Goal: Check status: Check status

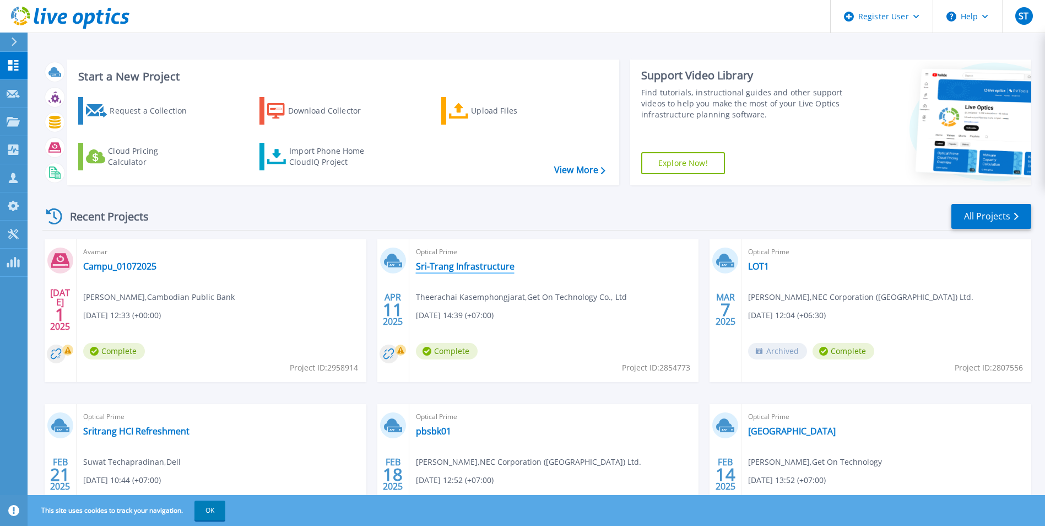
click at [487, 267] on link "Sri-Trang Infrastructure" at bounding box center [465, 266] width 99 height 11
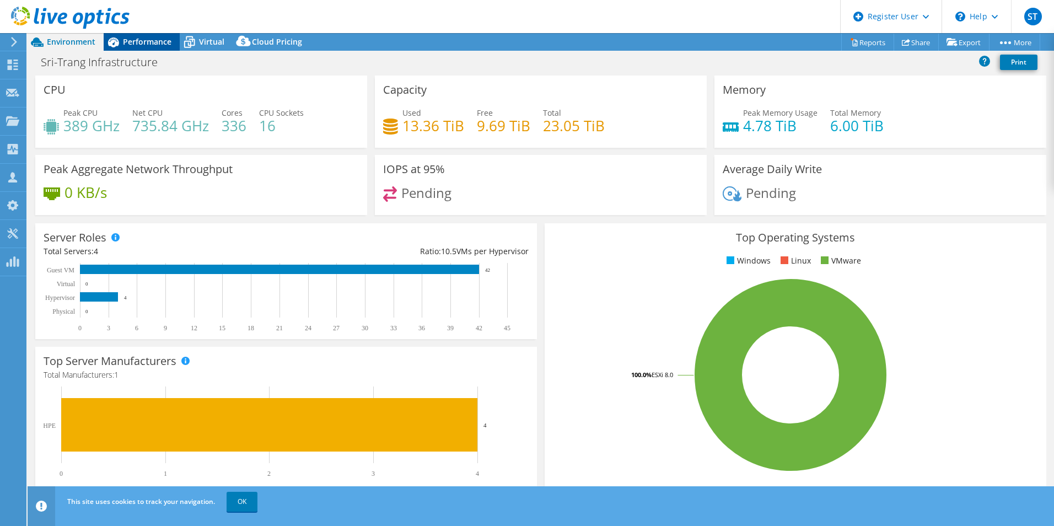
click at [145, 40] on span "Performance" at bounding box center [147, 41] width 48 height 10
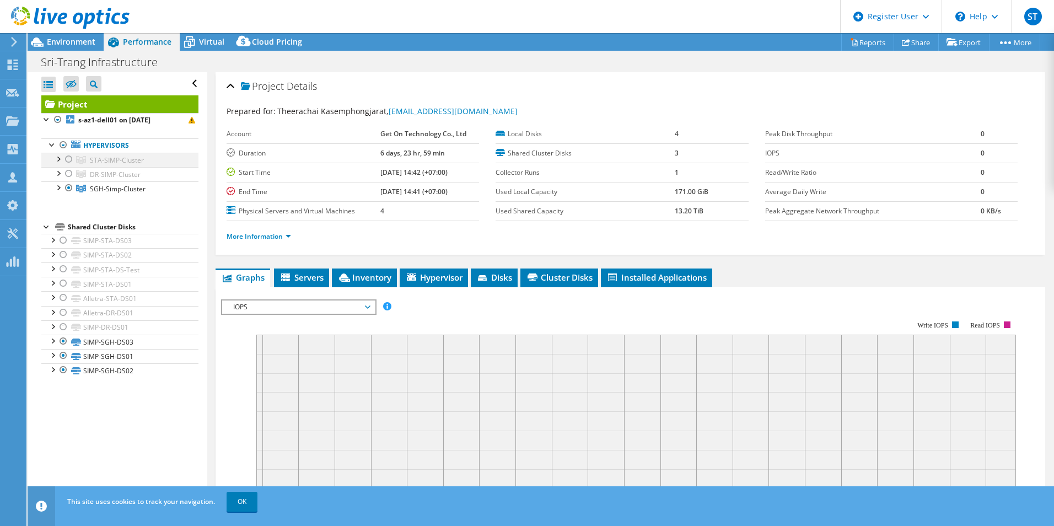
click at [67, 158] on div at bounding box center [68, 159] width 11 height 13
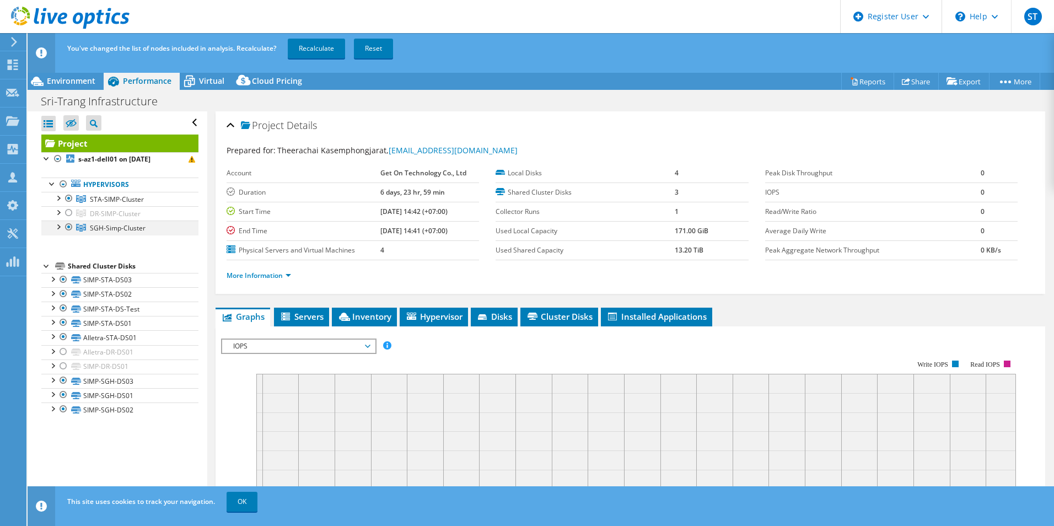
click at [65, 225] on div at bounding box center [68, 226] width 11 height 13
click at [313, 47] on link "Recalculate" at bounding box center [316, 49] width 57 height 20
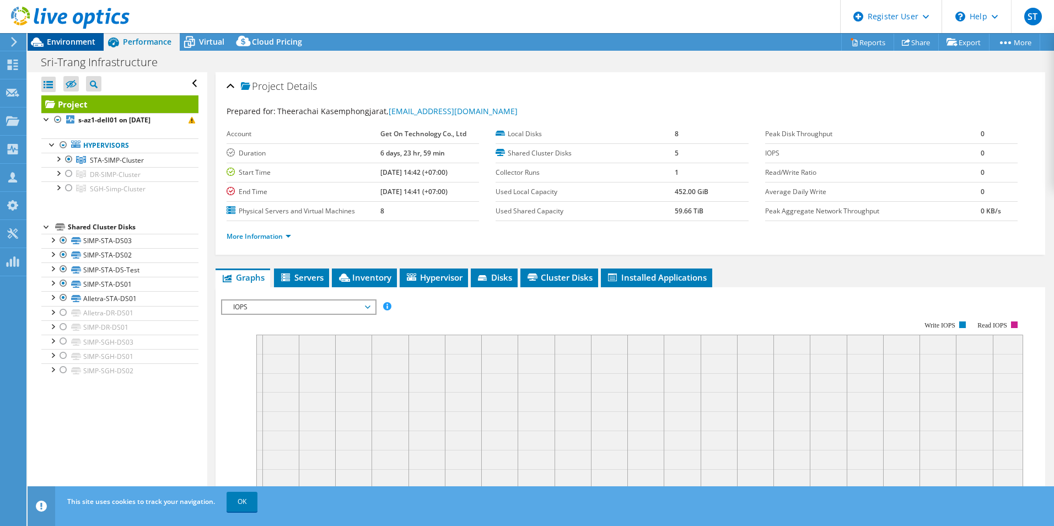
click at [64, 40] on span "Environment" at bounding box center [71, 41] width 48 height 10
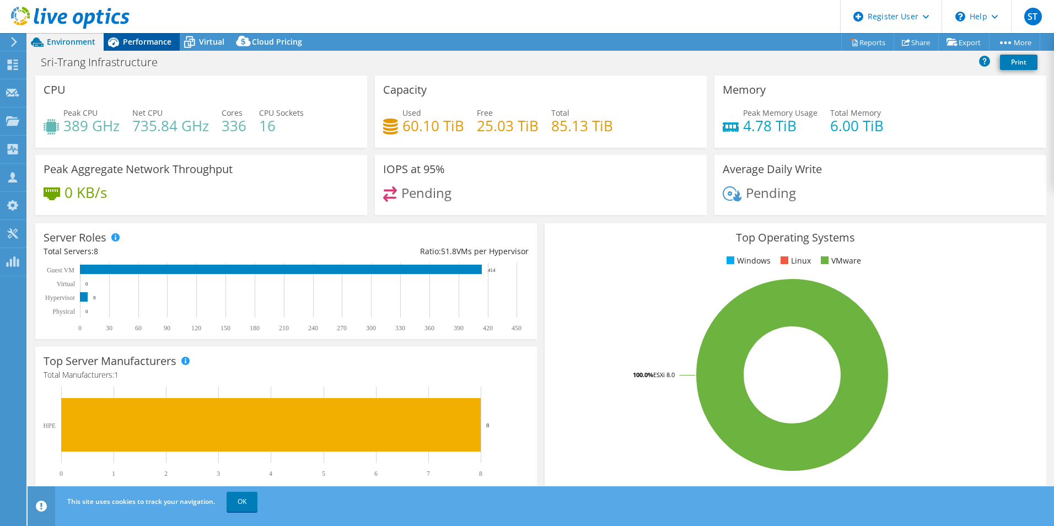
click at [143, 42] on span "Performance" at bounding box center [147, 41] width 48 height 10
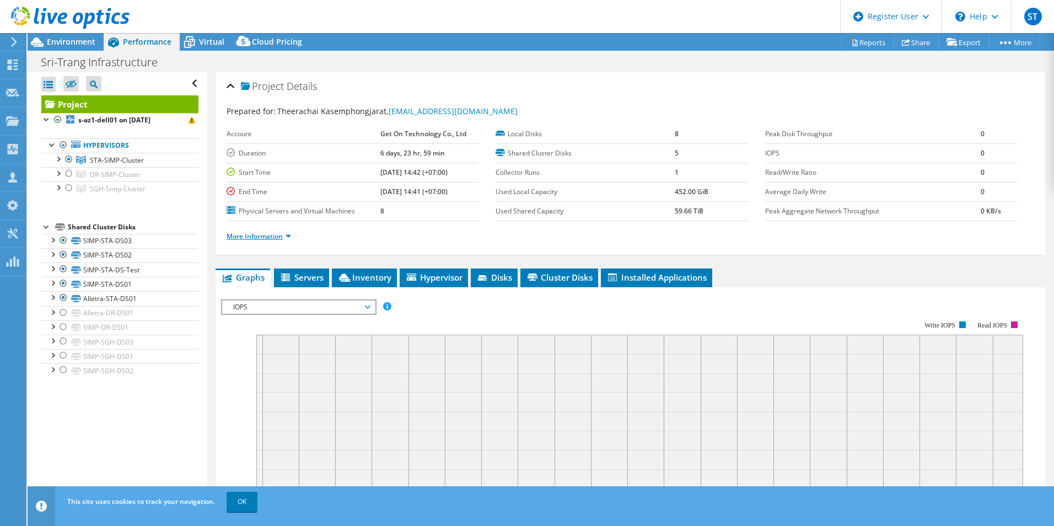
click at [263, 233] on link "More Information" at bounding box center [258, 235] width 64 height 9
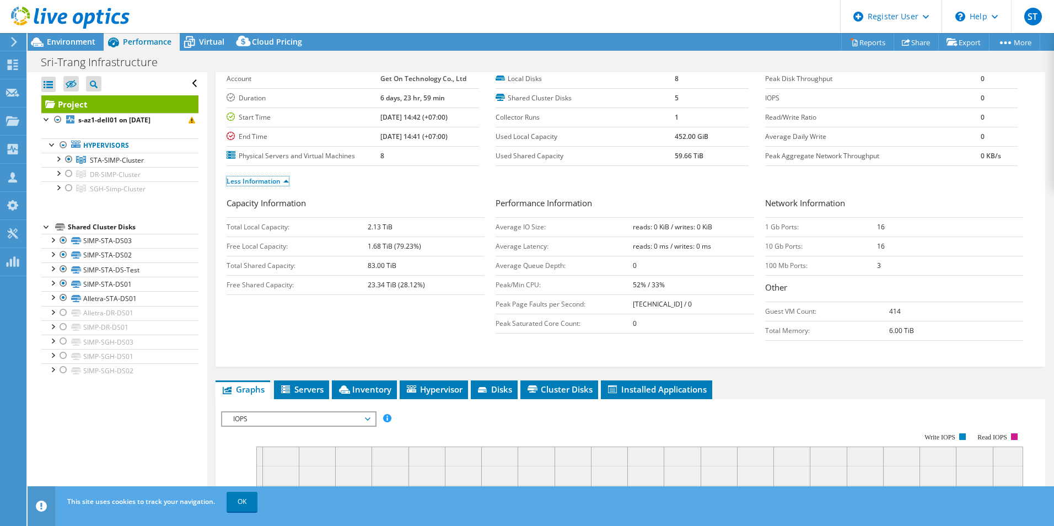
scroll to position [57, 0]
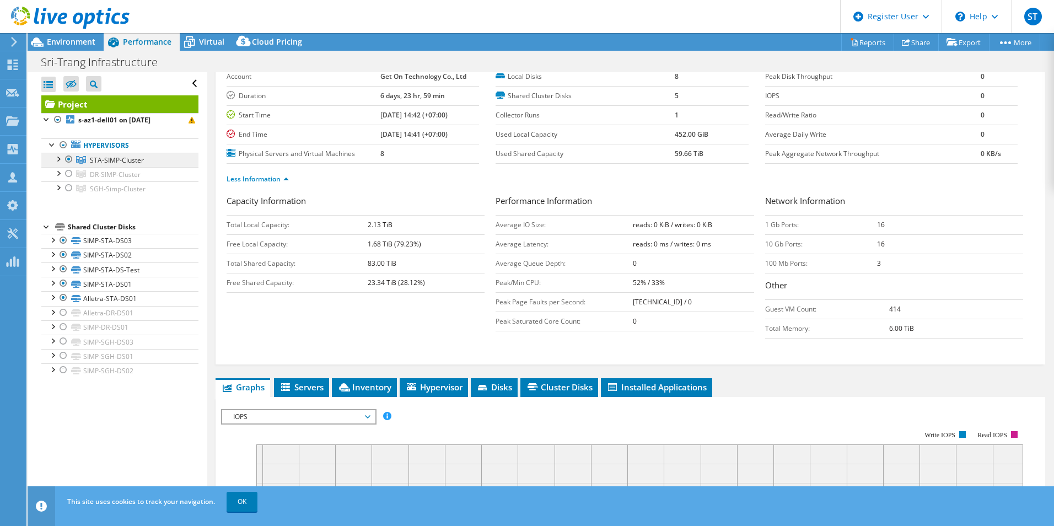
click at [122, 160] on span "STA-SIMP-Cluster" at bounding box center [117, 159] width 54 height 9
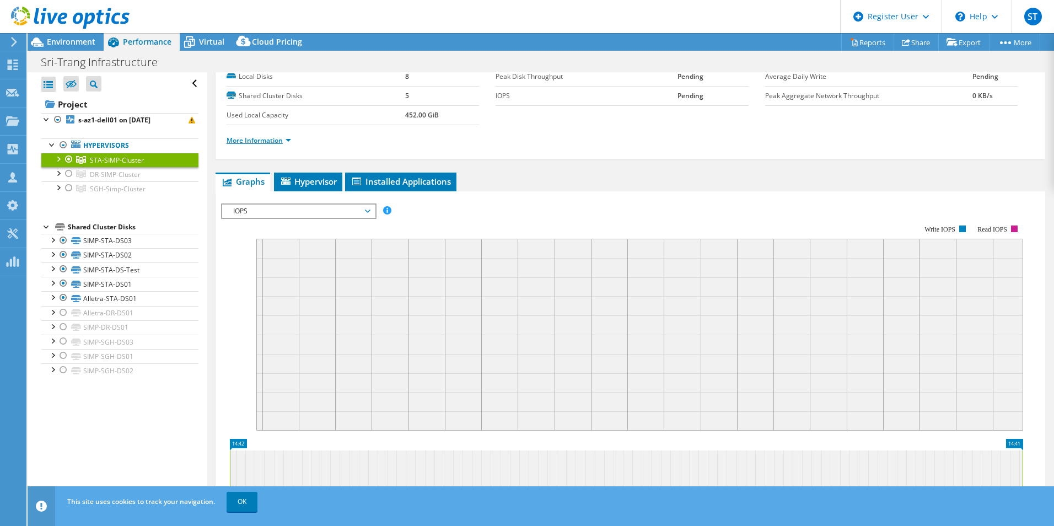
click at [271, 139] on link "More Information" at bounding box center [258, 140] width 64 height 9
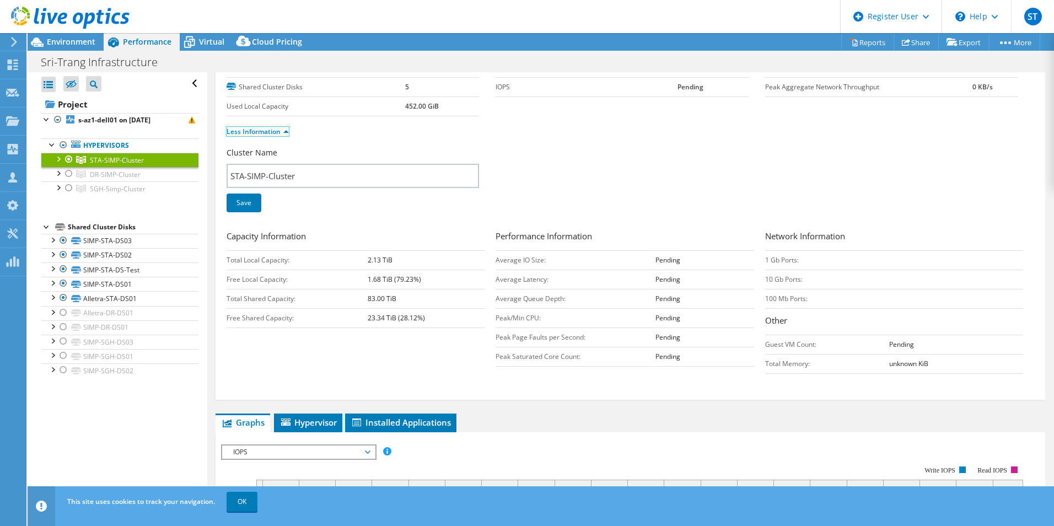
scroll to position [0, 0]
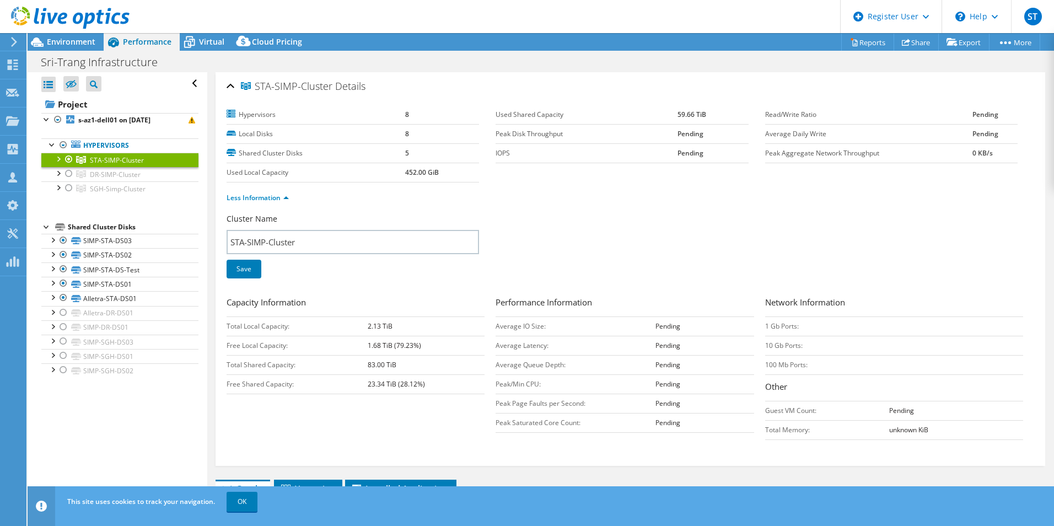
click at [67, 36] on div at bounding box center [64, 18] width 129 height 37
click at [72, 42] on span "Environment" at bounding box center [71, 41] width 48 height 10
